Goal: Task Accomplishment & Management: Manage account settings

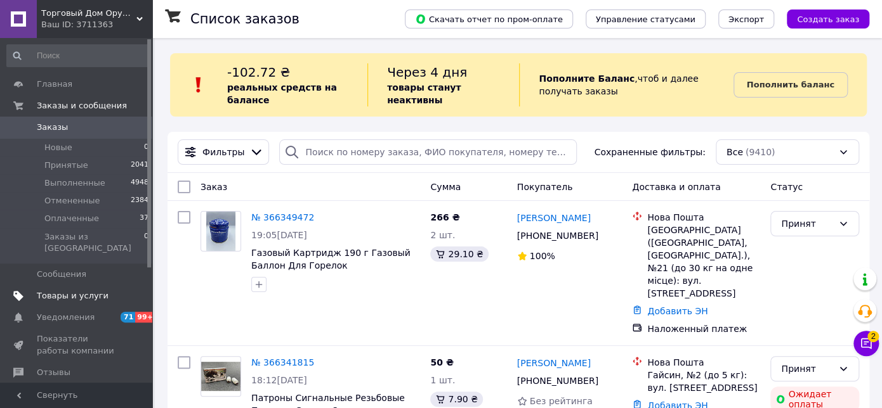
click at [77, 290] on span "Товары и услуги" at bounding box center [73, 295] width 72 height 11
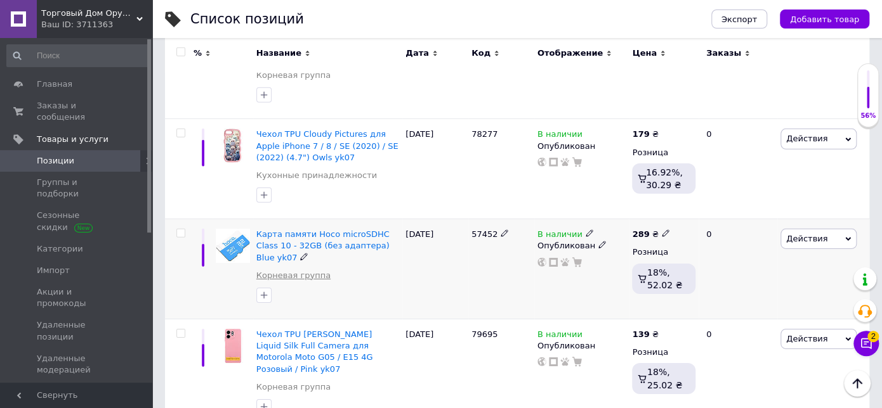
scroll to position [1840, 0]
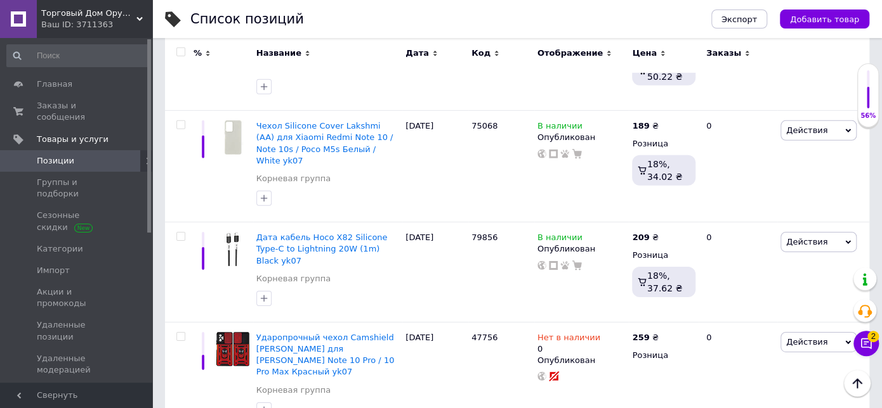
scroll to position [1886, 0]
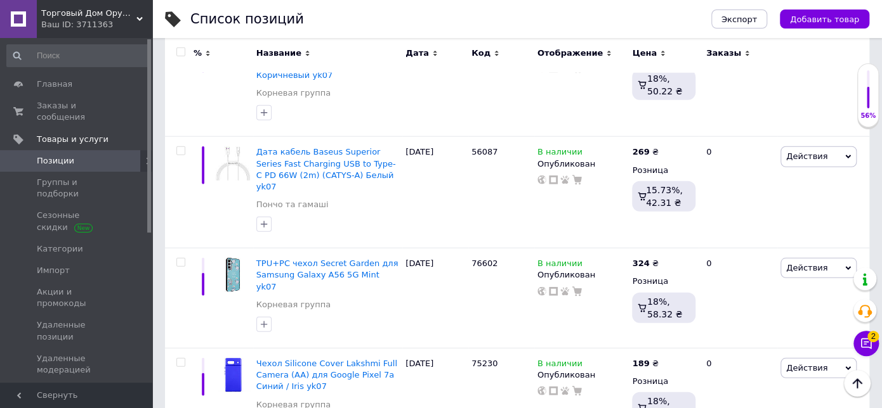
scroll to position [1908, 0]
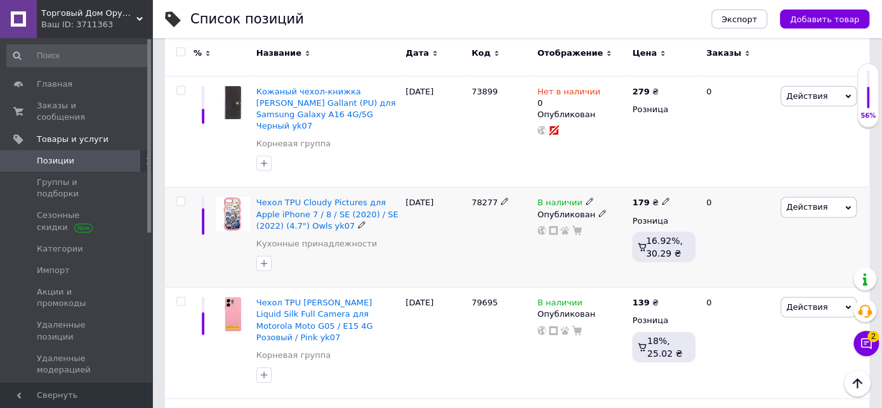
scroll to position [1840, 0]
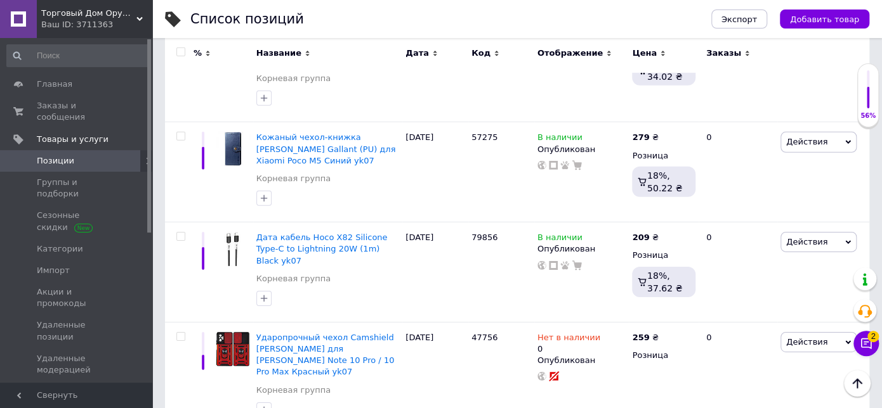
scroll to position [1886, 0]
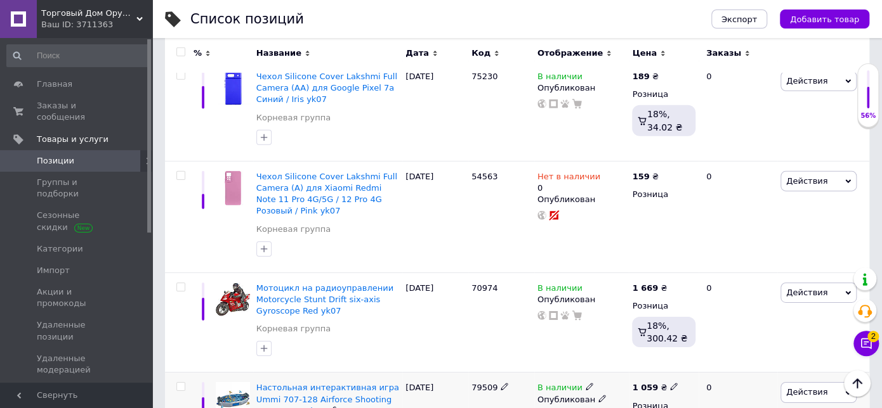
scroll to position [1908, 0]
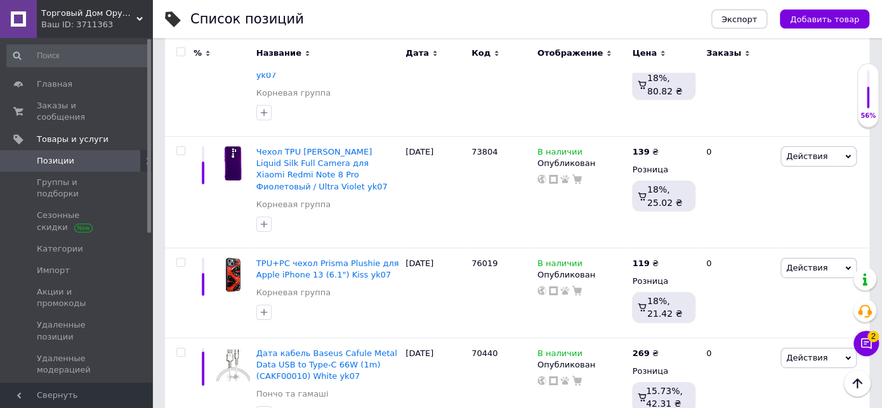
scroll to position [1941, 0]
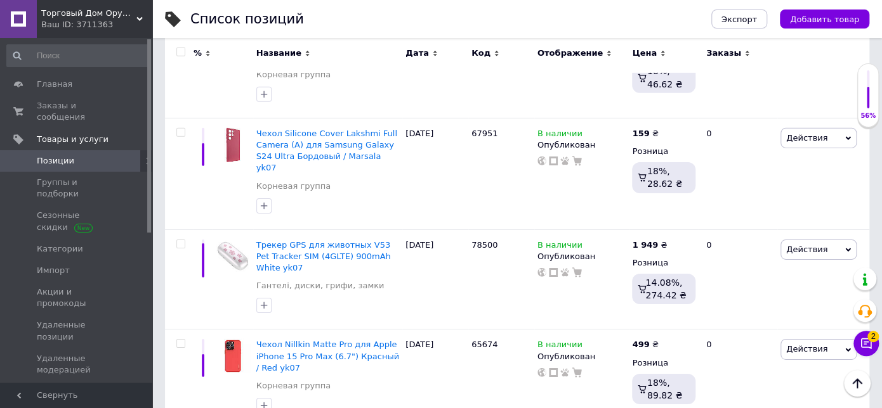
scroll to position [1907, 0]
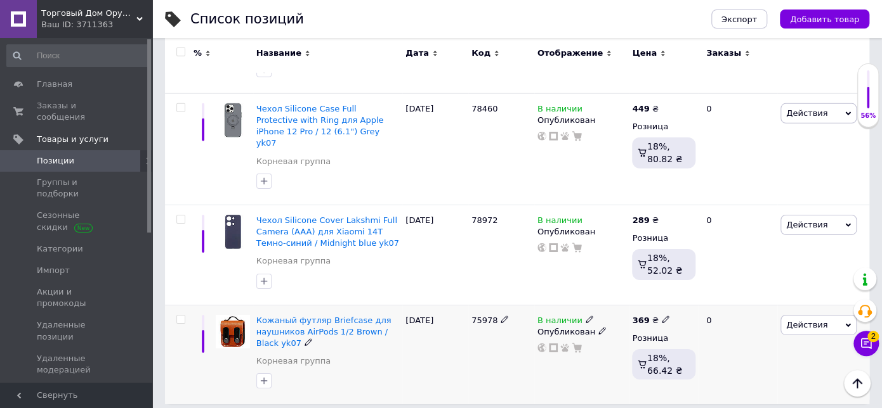
scroll to position [1873, 0]
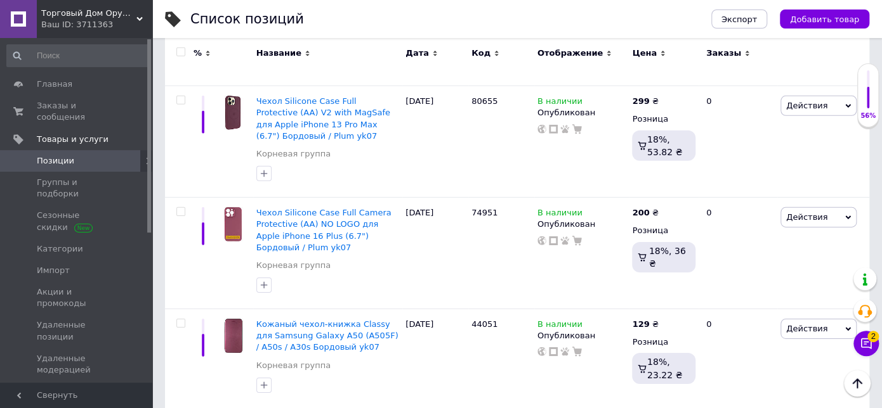
scroll to position [1911, 0]
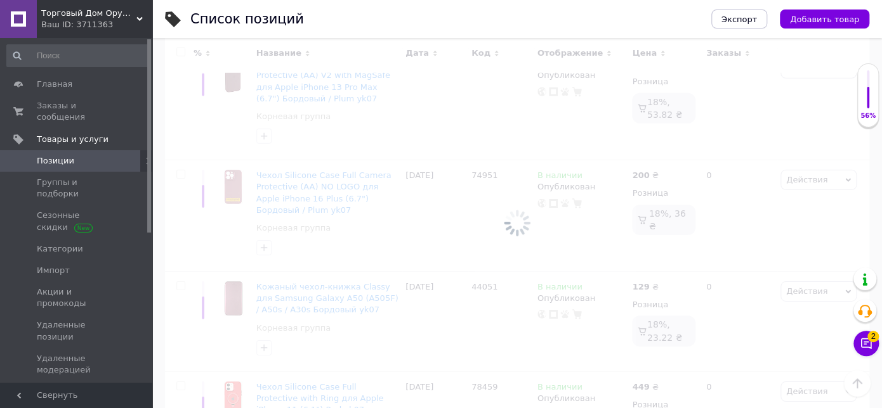
scroll to position [1886, 0]
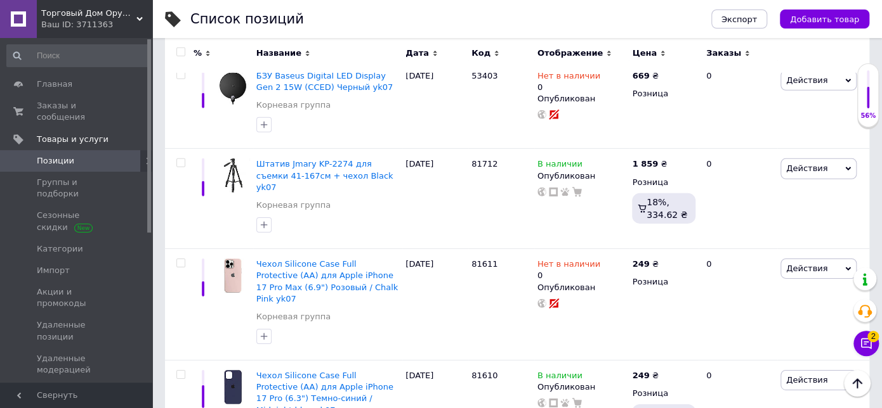
scroll to position [1896, 0]
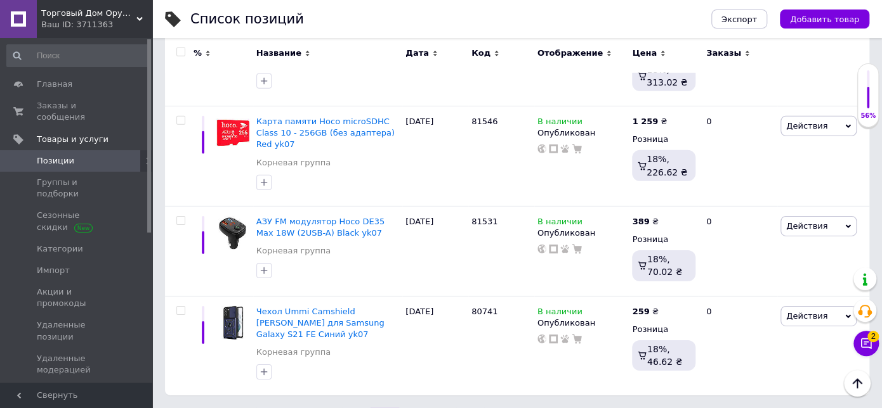
scroll to position [1863, 0]
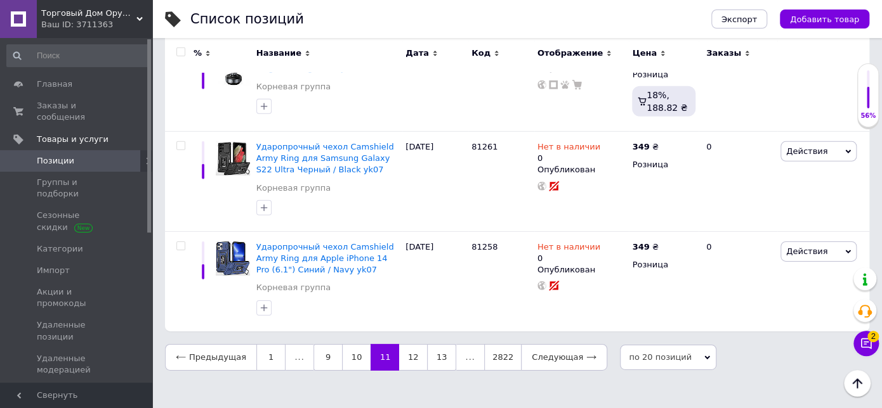
scroll to position [1801, 0]
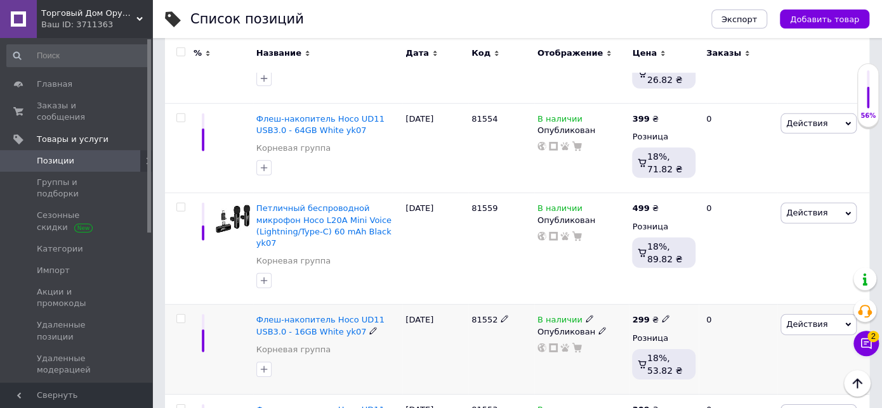
scroll to position [1812, 0]
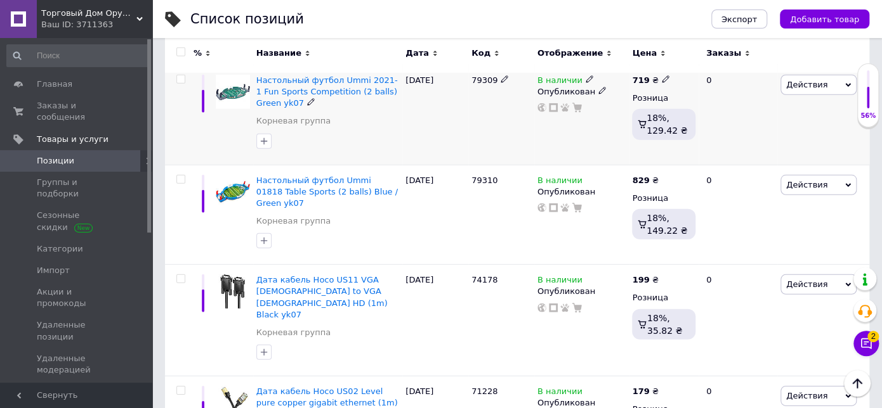
scroll to position [1852, 0]
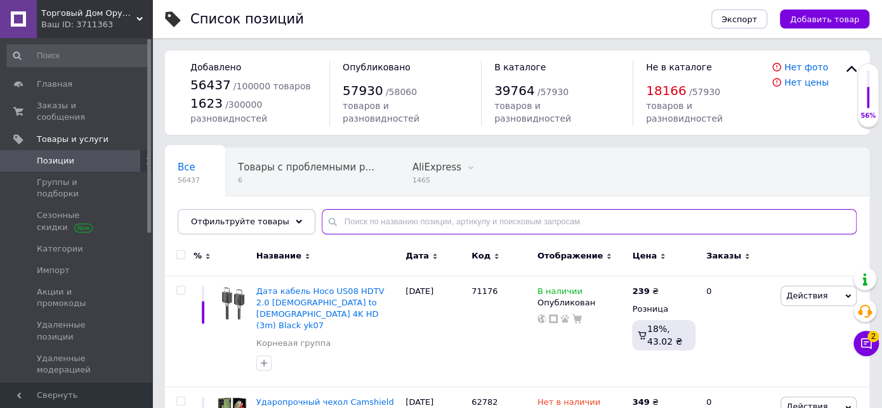
click at [344, 226] on input "text" at bounding box center [589, 221] width 535 height 25
paste input "160680"
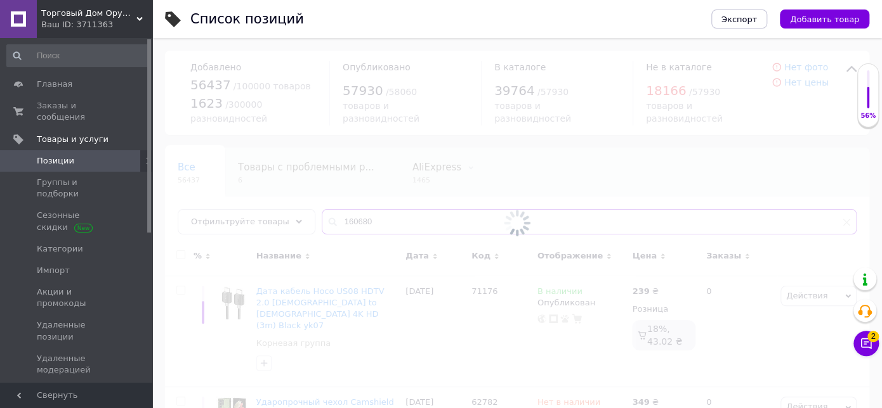
type input "160680"
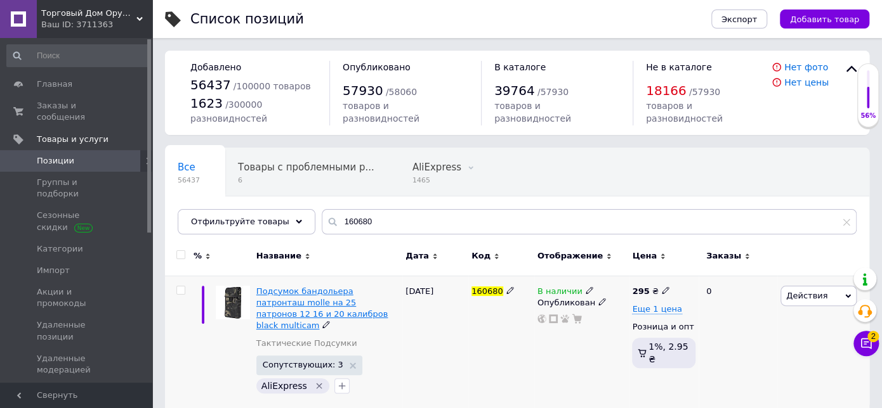
click at [333, 290] on span "Подсумок бандольера патронташ molle на 25 патронов 12 16 и 20 калибров black mu…" at bounding box center [322, 309] width 132 height 44
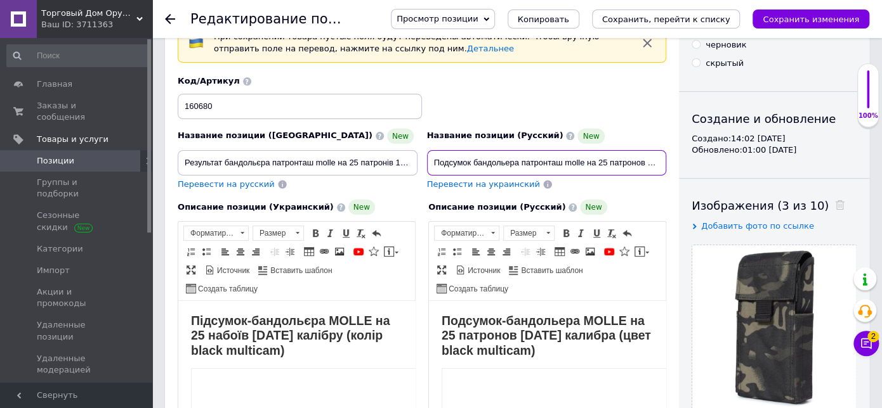
drag, startPoint x: 471, startPoint y: 162, endPoint x: 431, endPoint y: 159, distance: 40.1
click at [431, 159] on input "Подсумок бандольера патронташ molle на 25 патронов 12 16 и 20 калибров black mu…" at bounding box center [547, 162] width 240 height 25
drag, startPoint x: 221, startPoint y: 160, endPoint x: 185, endPoint y: 165, distance: 35.9
click at [185, 165] on input "Результат бандольєра патронташ molle на 25 патронів 12 16 та 20 калібрів black …" at bounding box center [298, 162] width 240 height 25
drag, startPoint x: 246, startPoint y: 319, endPoint x: 192, endPoint y: 318, distance: 53.9
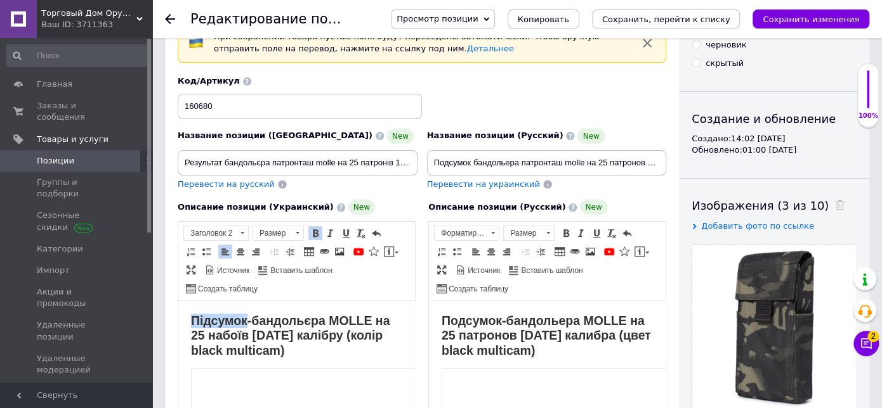
click at [192, 318] on strong "Підсумок-бандольєра MOLLE на 25 набоїв [DATE] калібру (колір black multicam)" at bounding box center [290, 336] width 199 height 44
copy strong "Підсумок"
paste input "ідсумок"
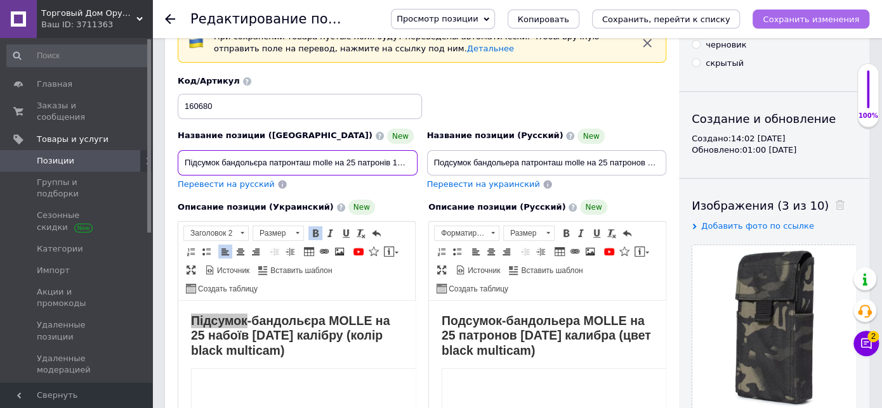
type input "Підсумок бандольєра патронташ molle на 25 патронів 12 16 та 20 калібрів black m…"
click at [797, 15] on icon "Сохранить изменения" at bounding box center [810, 20] width 96 height 10
